Goal: Information Seeking & Learning: Learn about a topic

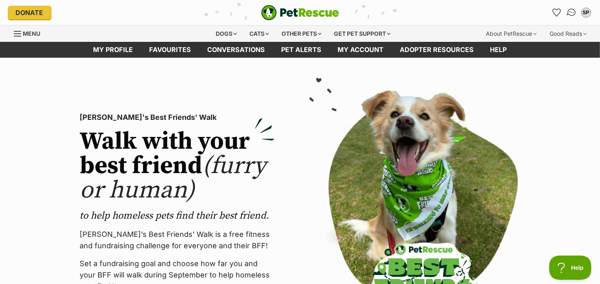
click at [572, 12] on img "Conversations" at bounding box center [571, 12] width 11 height 11
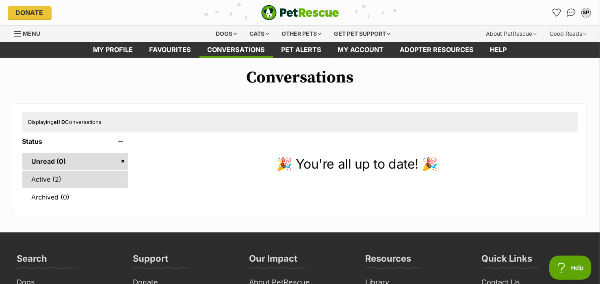
click at [42, 177] on link "Active (2)" at bounding box center [75, 179] width 106 height 17
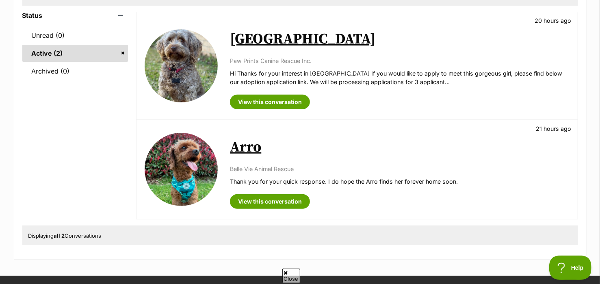
scroll to position [127, 0]
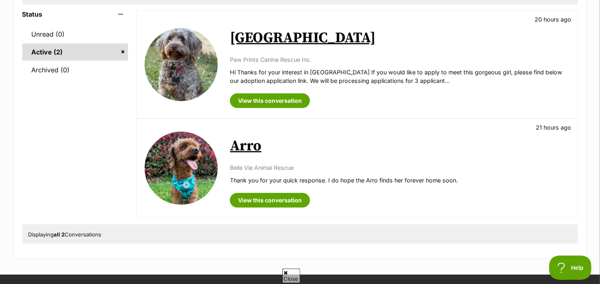
drag, startPoint x: 435, startPoint y: 163, endPoint x: 327, endPoint y: 145, distance: 109.6
click at [327, 145] on h2 "Arro" at bounding box center [399, 146] width 339 height 18
click at [264, 99] on link "View this conversation" at bounding box center [270, 100] width 80 height 15
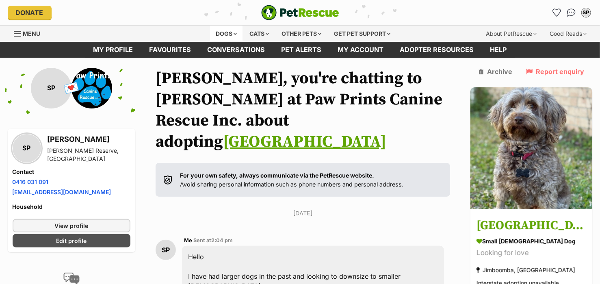
click at [222, 32] on div "Dogs" at bounding box center [226, 34] width 32 height 16
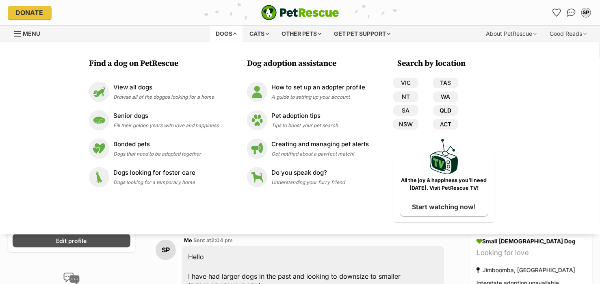
click at [445, 108] on link "QLD" at bounding box center [445, 110] width 25 height 11
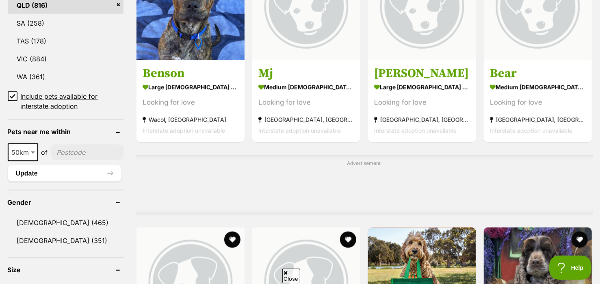
scroll to position [531, 0]
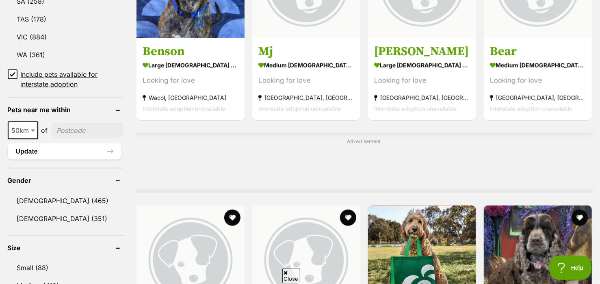
click at [83, 129] on input"] "postcode" at bounding box center [87, 130] width 72 height 15
type input"] "4133"
click at [24, 215] on link "[DEMOGRAPHIC_DATA] (351)" at bounding box center [66, 218] width 116 height 17
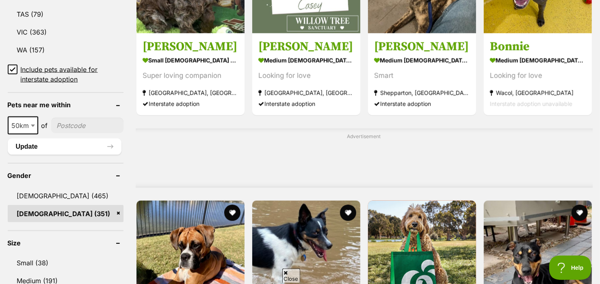
scroll to position [526, 0]
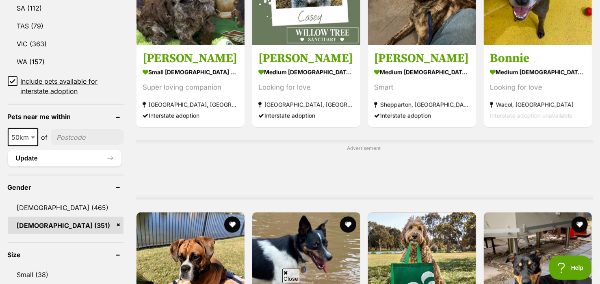
drag, startPoint x: 78, startPoint y: 130, endPoint x: 85, endPoint y: 130, distance: 6.5
click at [82, 130] on input"] "postcode" at bounding box center [87, 137] width 72 height 15
type input"] "4133"
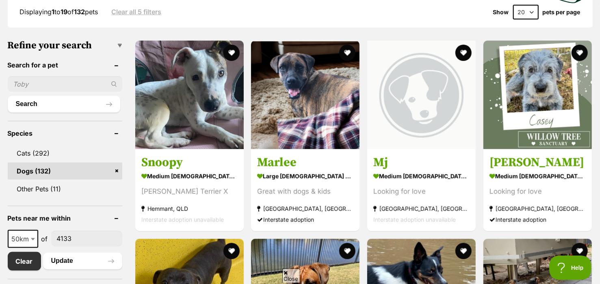
scroll to position [213, 0]
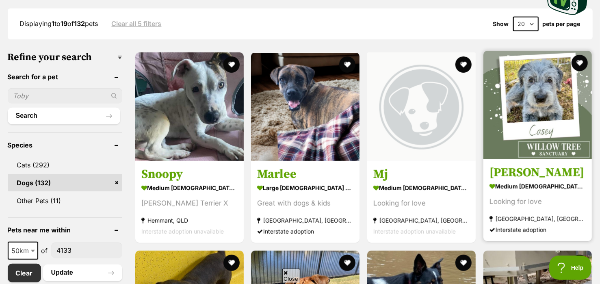
click at [532, 85] on img at bounding box center [537, 105] width 108 height 108
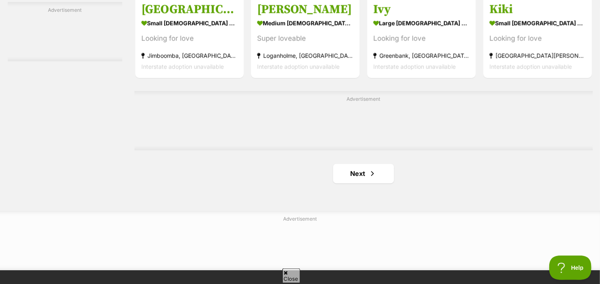
scroll to position [1341, 0]
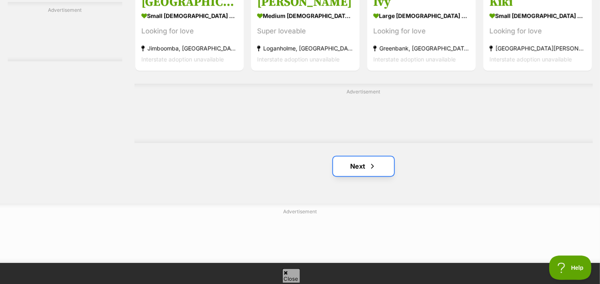
click at [371, 162] on span "Next page" at bounding box center [372, 166] width 8 height 10
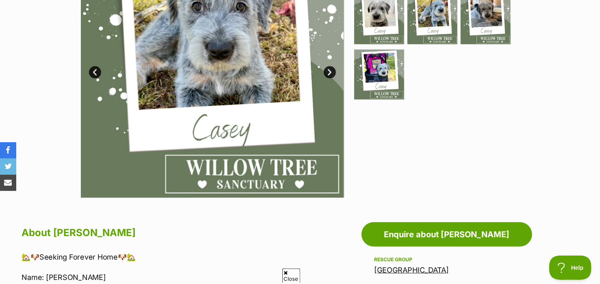
scroll to position [142, 0]
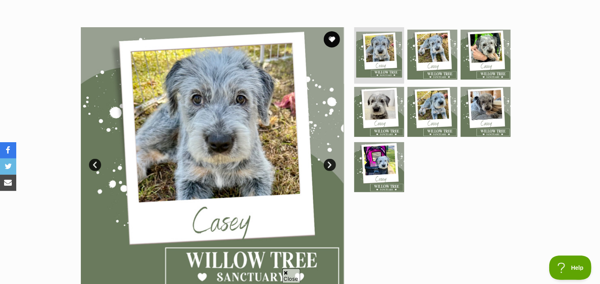
click at [327, 164] on link "Next" at bounding box center [330, 165] width 12 height 12
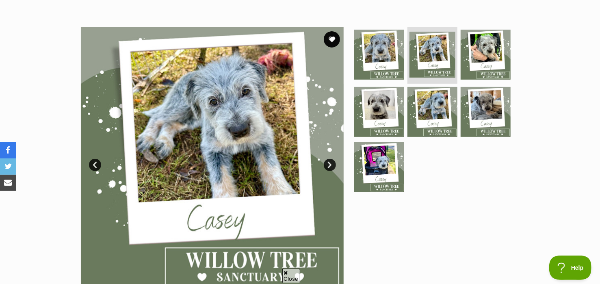
click at [327, 164] on link "Next" at bounding box center [330, 165] width 12 height 12
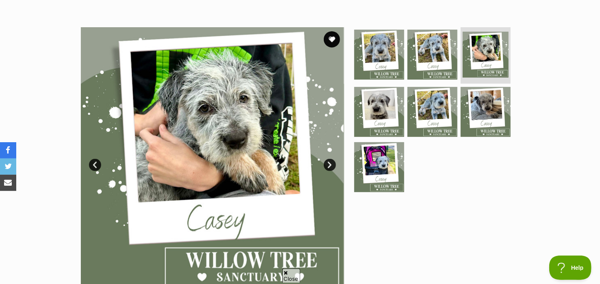
click at [327, 164] on link "Next" at bounding box center [330, 165] width 12 height 12
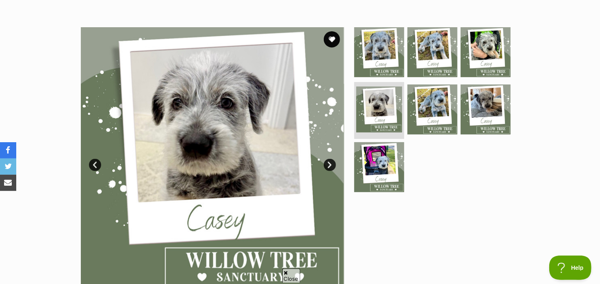
click at [327, 164] on link "Next" at bounding box center [330, 165] width 12 height 12
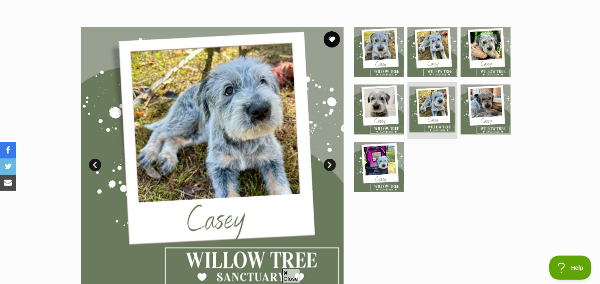
click at [327, 164] on link "Next" at bounding box center [330, 165] width 12 height 12
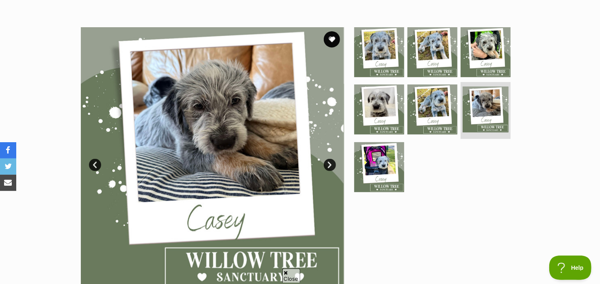
click at [327, 164] on link "Next" at bounding box center [330, 165] width 12 height 12
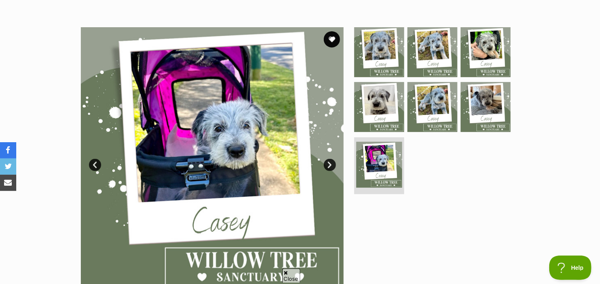
click at [329, 164] on link "Next" at bounding box center [330, 165] width 12 height 12
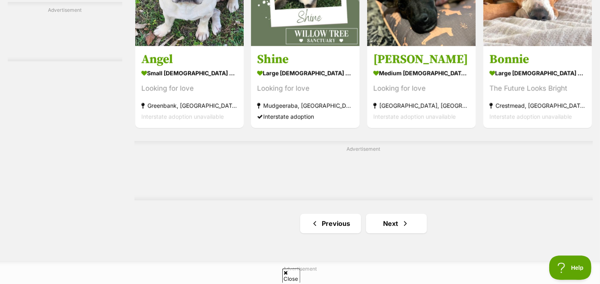
scroll to position [1286, 0]
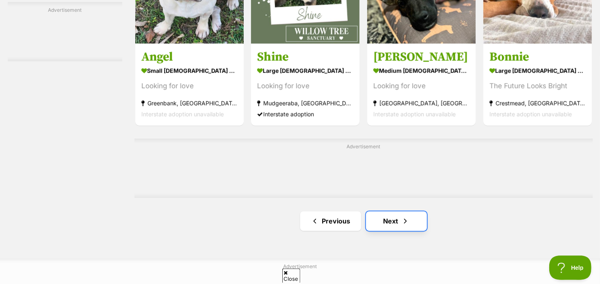
click at [394, 215] on link "Next" at bounding box center [396, 220] width 61 height 19
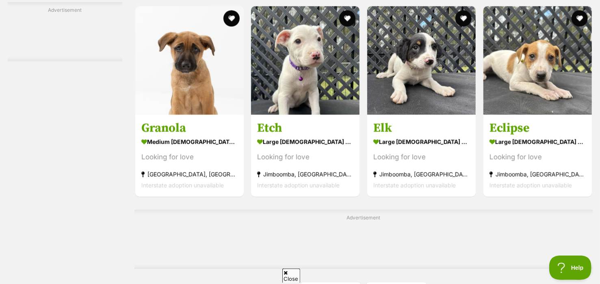
scroll to position [1294, 0]
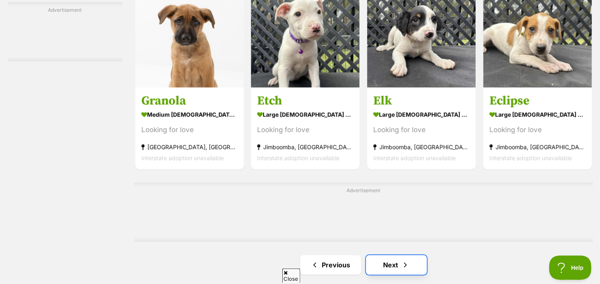
click at [392, 261] on link "Next" at bounding box center [396, 264] width 61 height 19
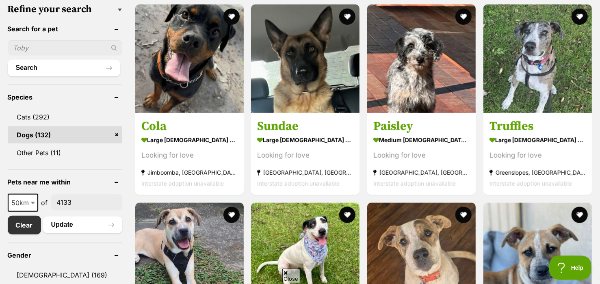
scroll to position [251, 0]
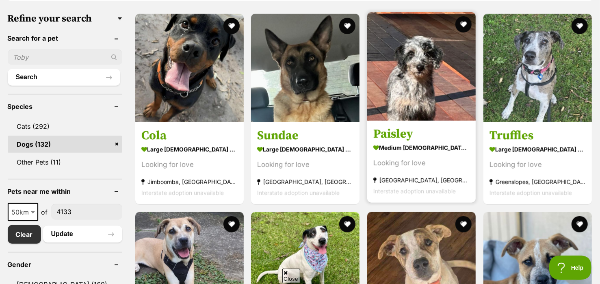
click at [415, 77] on img at bounding box center [421, 66] width 108 height 108
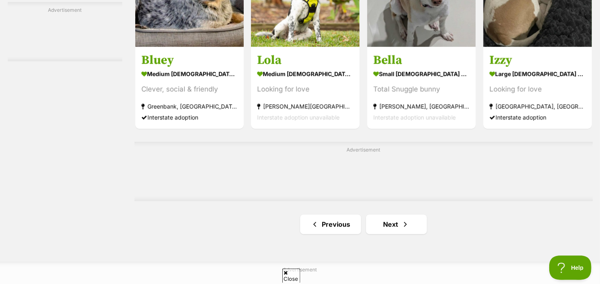
scroll to position [1300, 0]
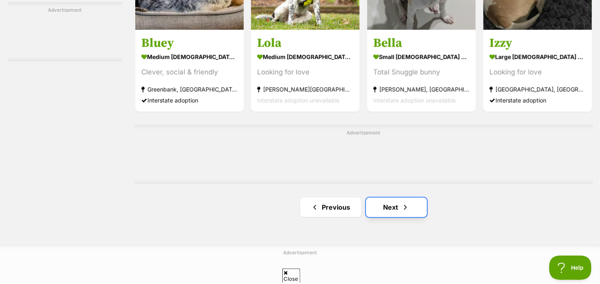
click at [397, 208] on link "Next" at bounding box center [396, 206] width 61 height 19
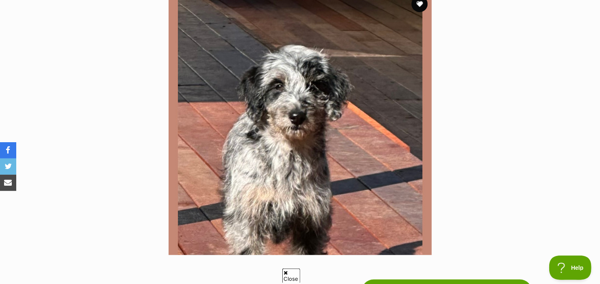
scroll to position [173, 0]
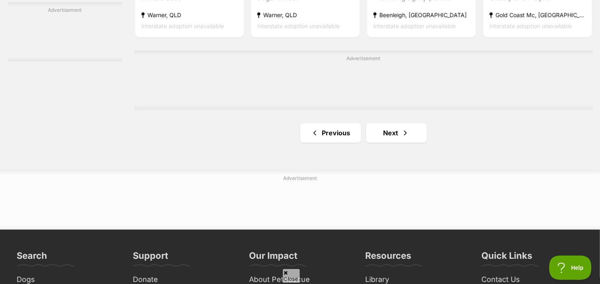
scroll to position [1377, 0]
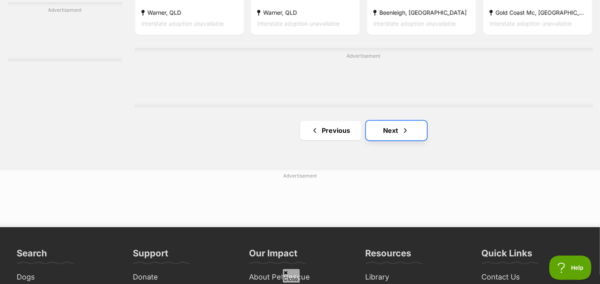
click at [403, 129] on span "Next page" at bounding box center [405, 131] width 8 height 10
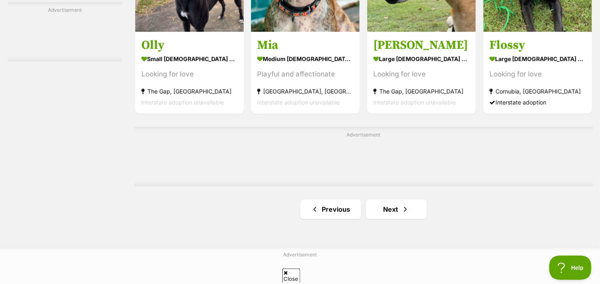
scroll to position [1365, 0]
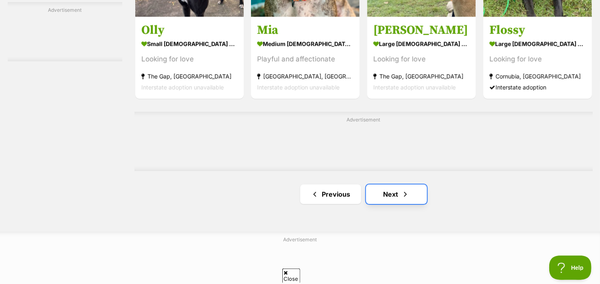
click at [390, 195] on link "Next" at bounding box center [396, 193] width 61 height 19
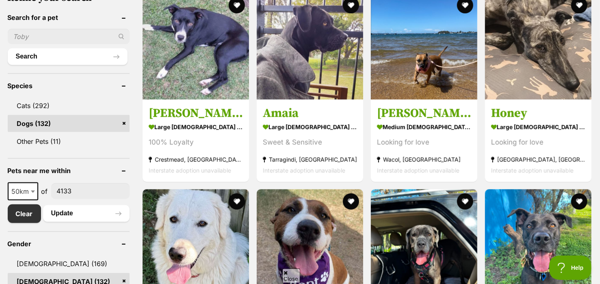
scroll to position [283, 0]
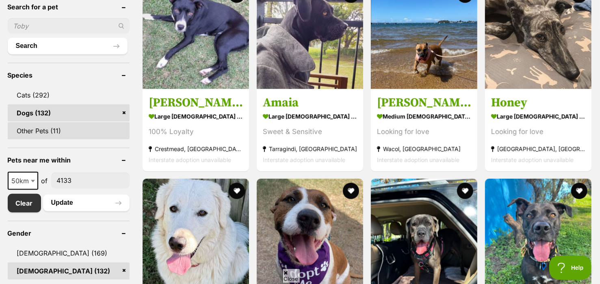
click at [36, 124] on link "Other Pets (11)" at bounding box center [69, 130] width 122 height 17
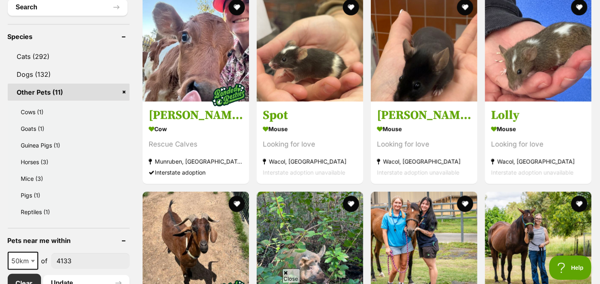
scroll to position [318, 0]
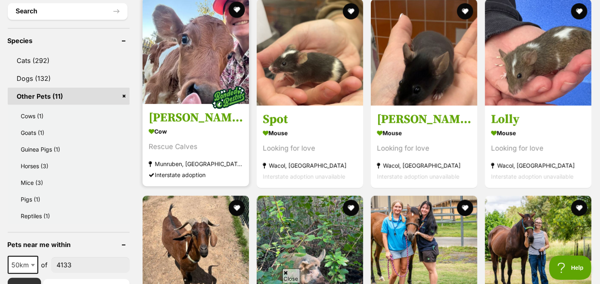
click at [201, 76] on img at bounding box center [196, 51] width 106 height 106
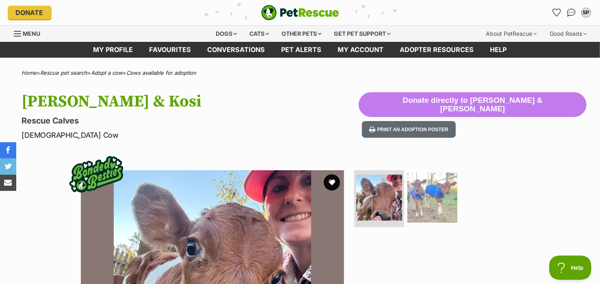
drag, startPoint x: 566, startPoint y: 245, endPoint x: 554, endPoint y: 236, distance: 15.1
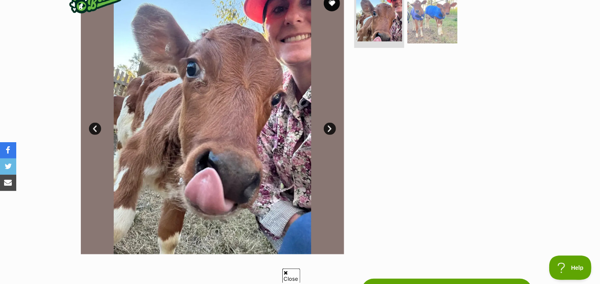
scroll to position [181, 0]
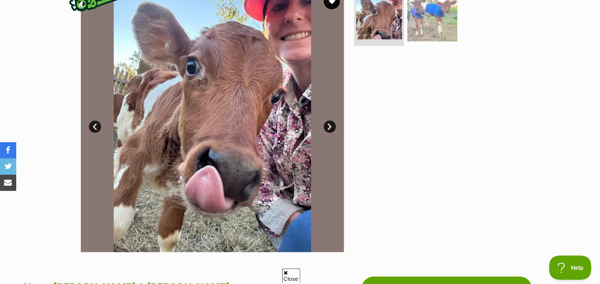
click at [331, 126] on link "Next" at bounding box center [330, 127] width 12 height 12
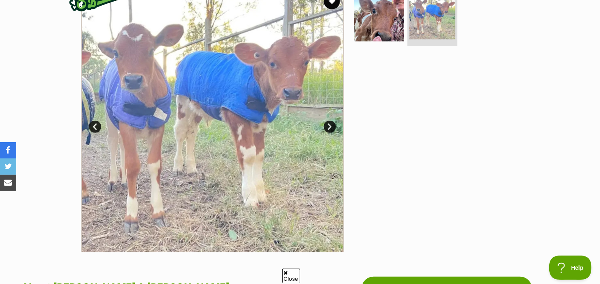
click at [97, 122] on link "Prev" at bounding box center [95, 127] width 12 height 12
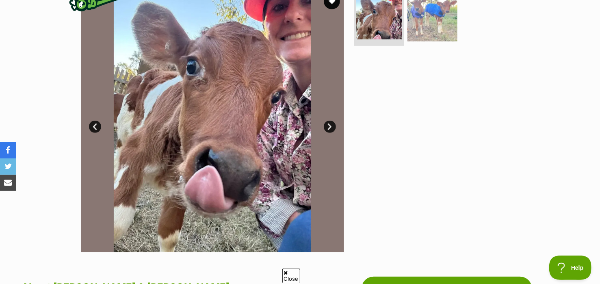
click at [331, 124] on link "Next" at bounding box center [330, 127] width 12 height 12
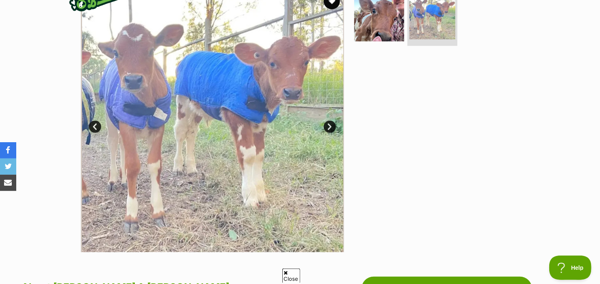
click at [331, 124] on link "Next" at bounding box center [330, 127] width 12 height 12
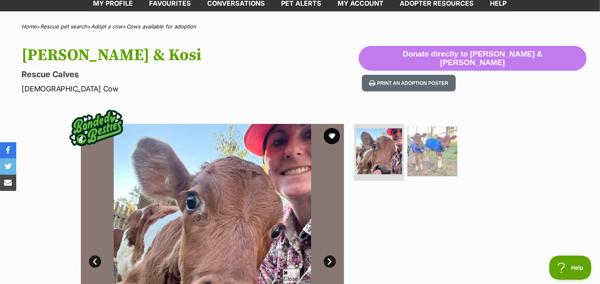
scroll to position [0, 0]
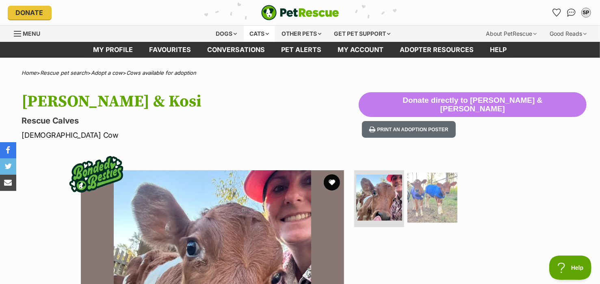
click at [266, 33] on div "Cats" at bounding box center [259, 34] width 31 height 16
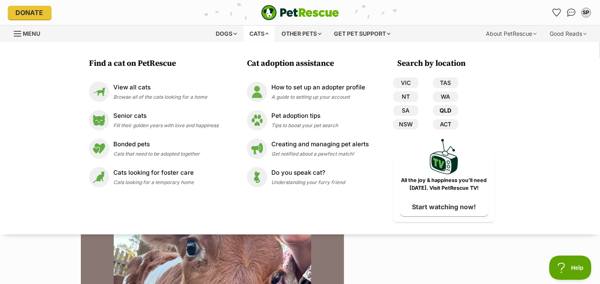
click at [448, 106] on link "QLD" at bounding box center [445, 110] width 25 height 11
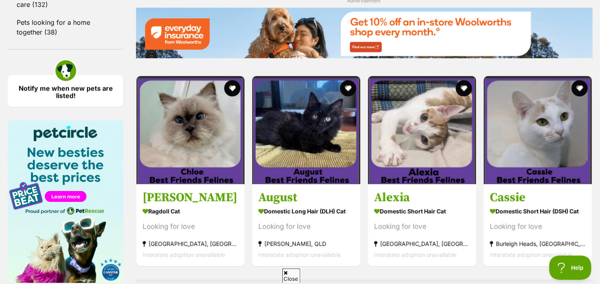
scroll to position [1125, 0]
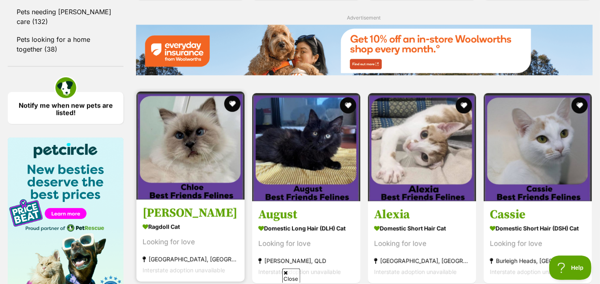
click at [220, 153] on img at bounding box center [190, 145] width 108 height 108
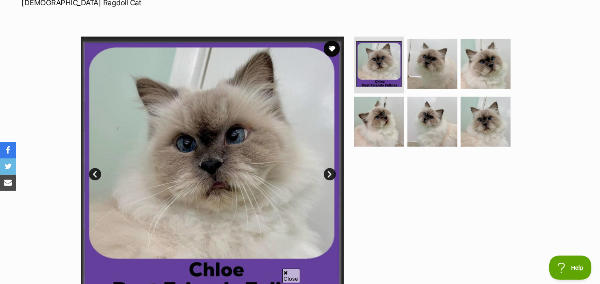
scroll to position [143, 0]
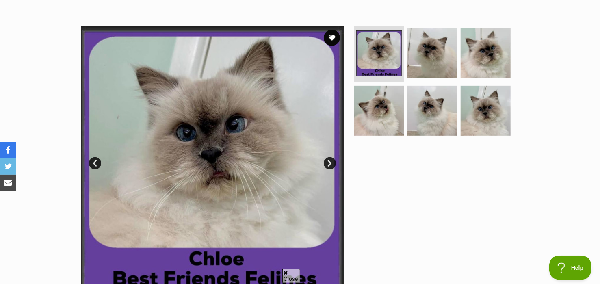
click at [329, 162] on link "Next" at bounding box center [330, 163] width 12 height 12
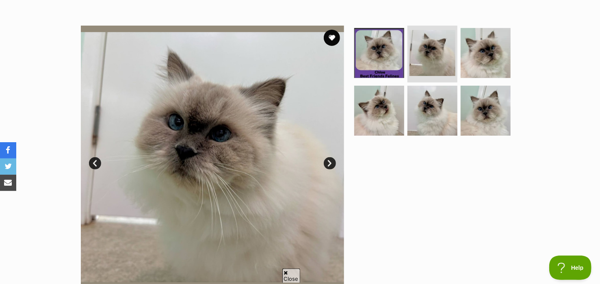
click at [331, 162] on link "Next" at bounding box center [330, 163] width 12 height 12
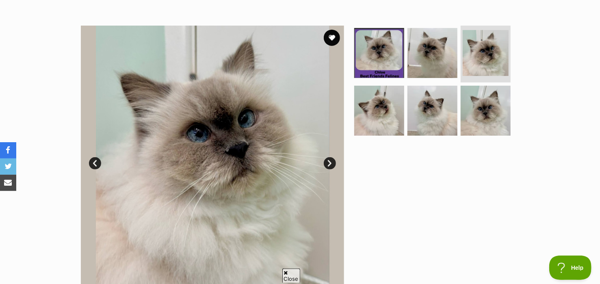
click at [331, 162] on link "Next" at bounding box center [330, 163] width 12 height 12
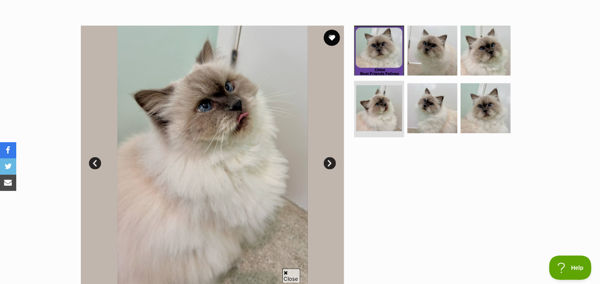
click at [331, 162] on link "Next" at bounding box center [330, 163] width 12 height 12
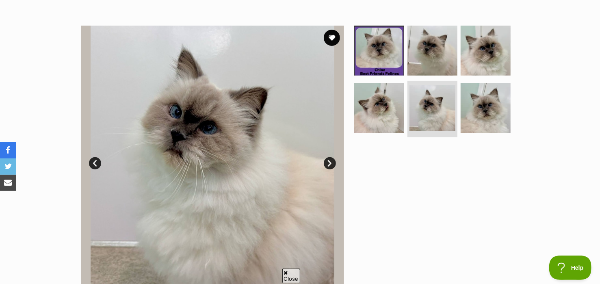
click at [331, 162] on link "Next" at bounding box center [330, 163] width 12 height 12
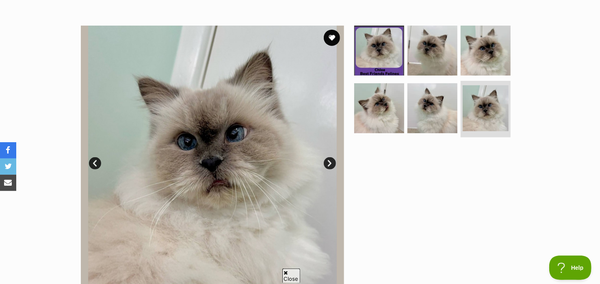
click at [331, 162] on link "Next" at bounding box center [330, 163] width 12 height 12
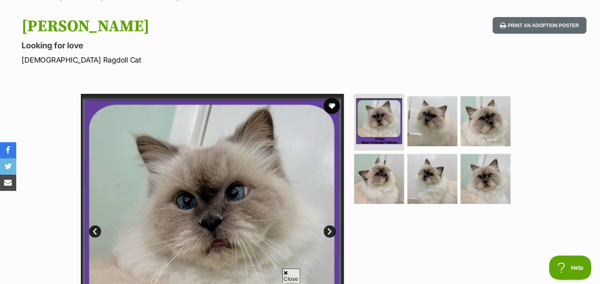
scroll to position [0, 0]
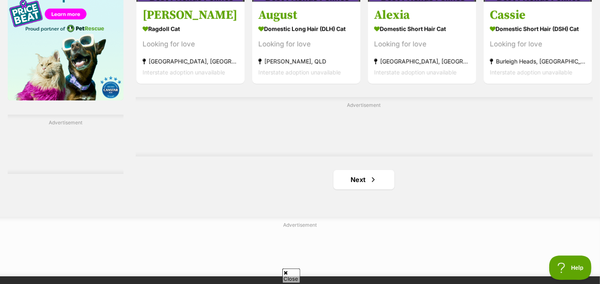
scroll to position [1351, 0]
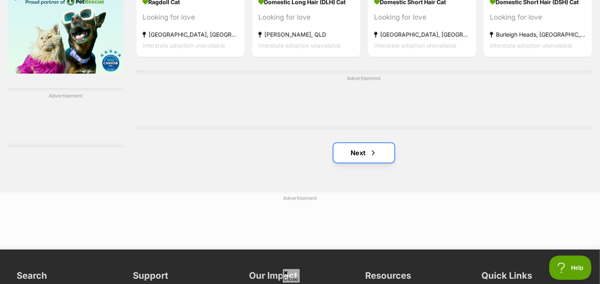
click at [367, 153] on link "Next" at bounding box center [363, 152] width 61 height 19
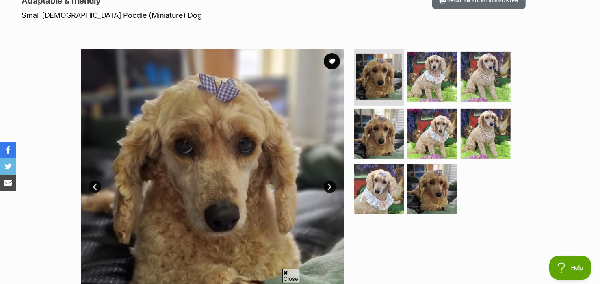
scroll to position [137, 0]
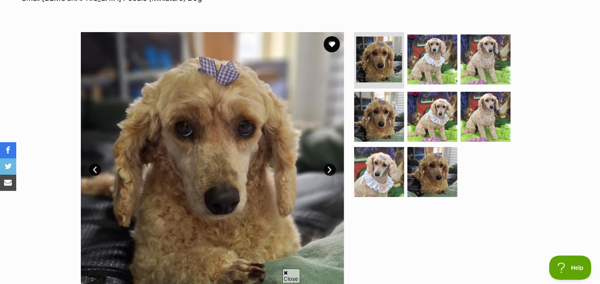
click at [325, 167] on link "Next" at bounding box center [330, 170] width 12 height 12
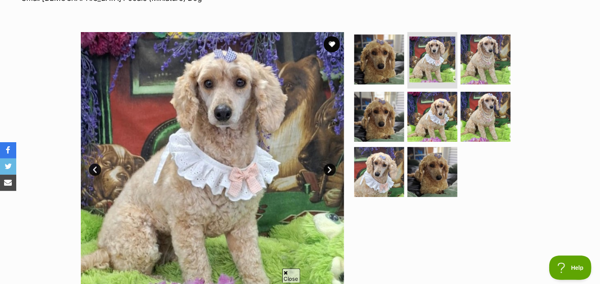
click at [327, 167] on link "Next" at bounding box center [330, 170] width 12 height 12
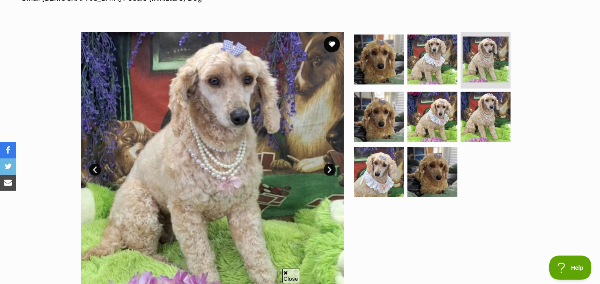
click at [327, 167] on link "Next" at bounding box center [330, 170] width 12 height 12
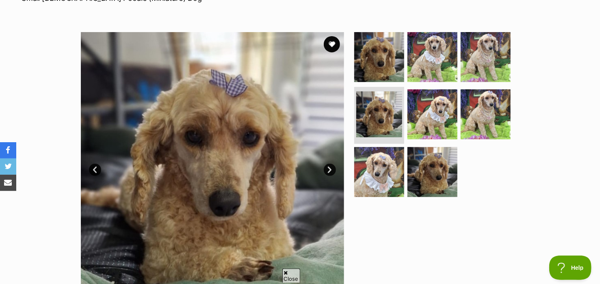
click at [327, 167] on link "Next" at bounding box center [330, 170] width 12 height 12
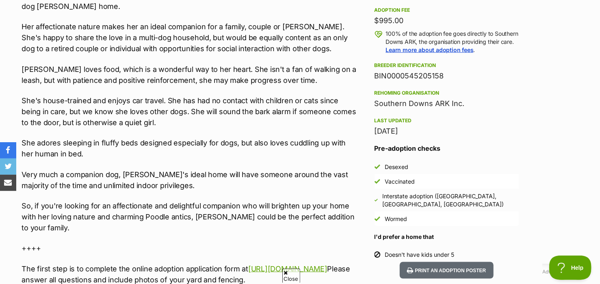
scroll to position [594, 0]
